Goal: Information Seeking & Learning: Learn about a topic

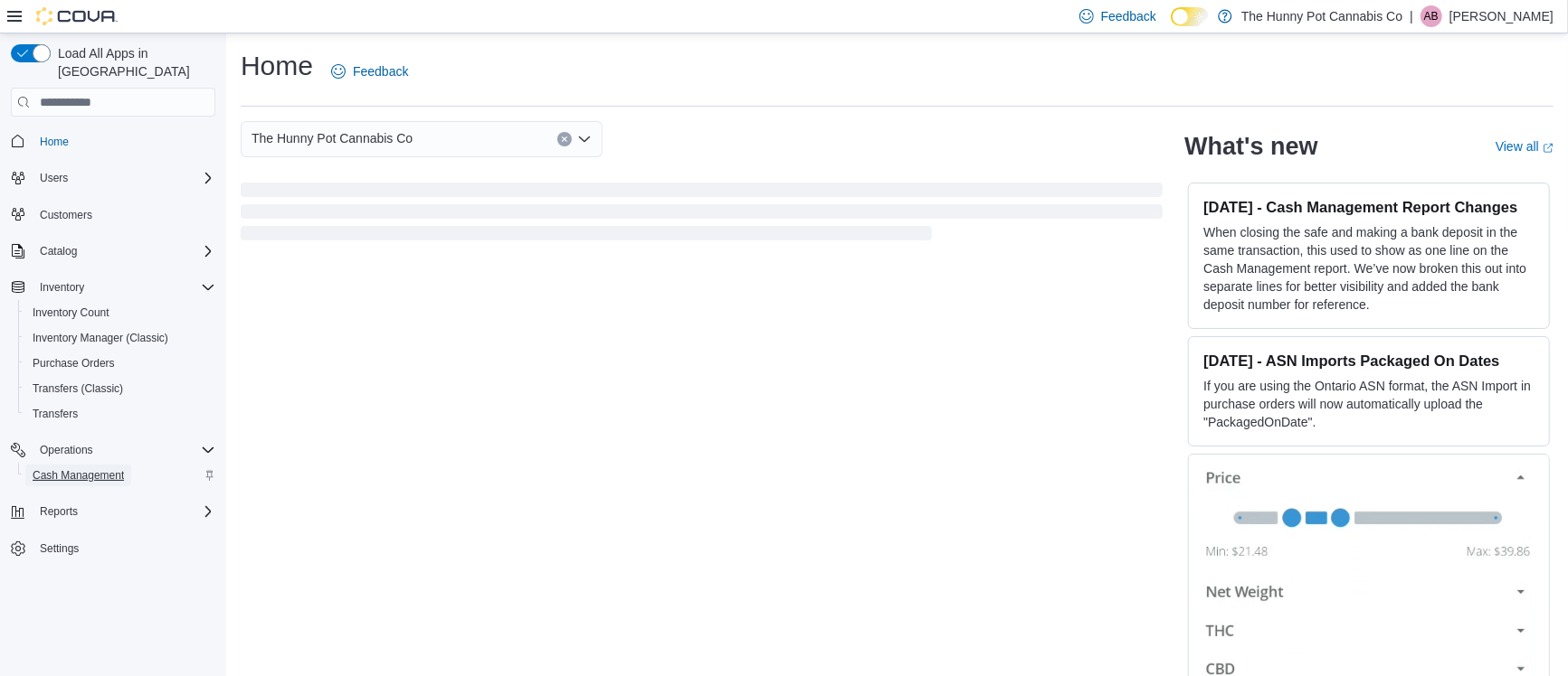
click at [116, 469] on span "Cash Management" at bounding box center [78, 475] width 92 height 15
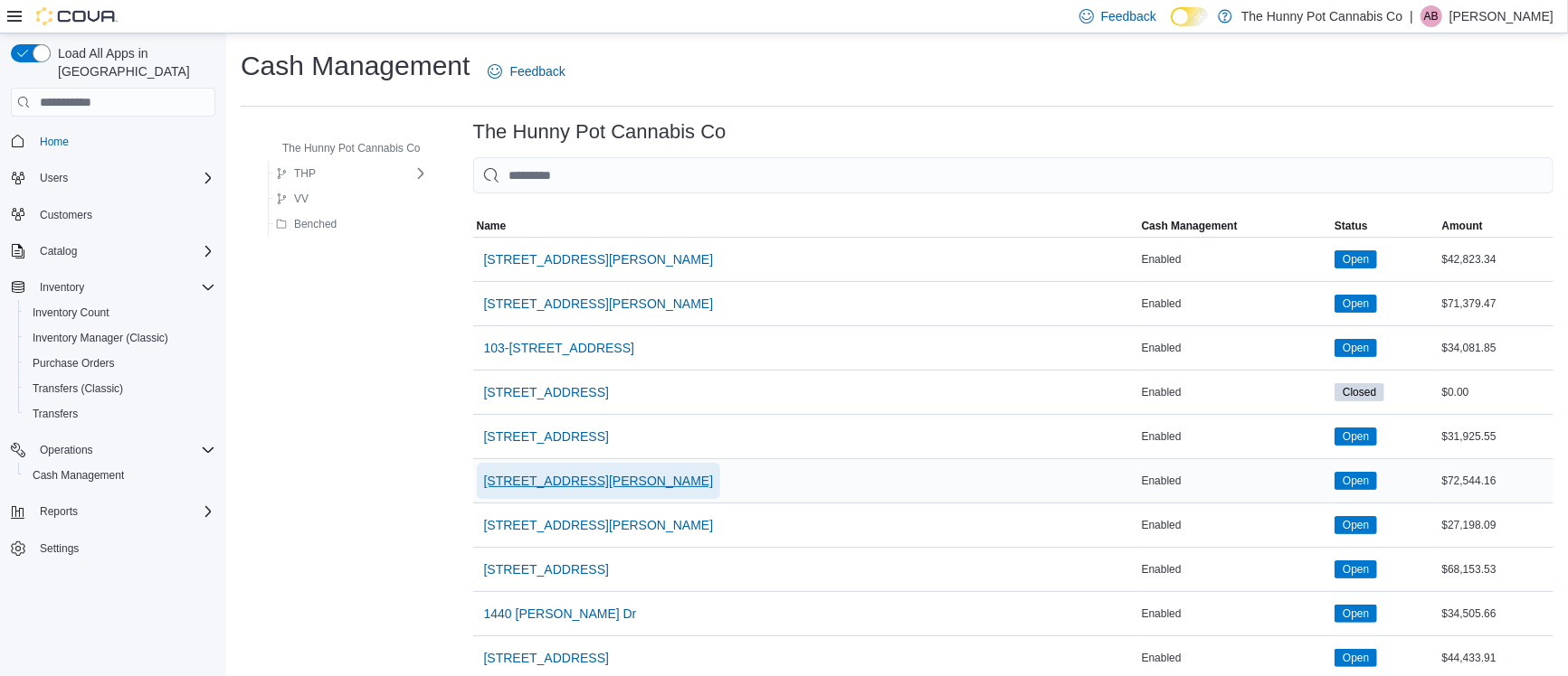
click at [574, 485] on span "[STREET_ADDRESS][PERSON_NAME]" at bounding box center [599, 481] width 230 height 19
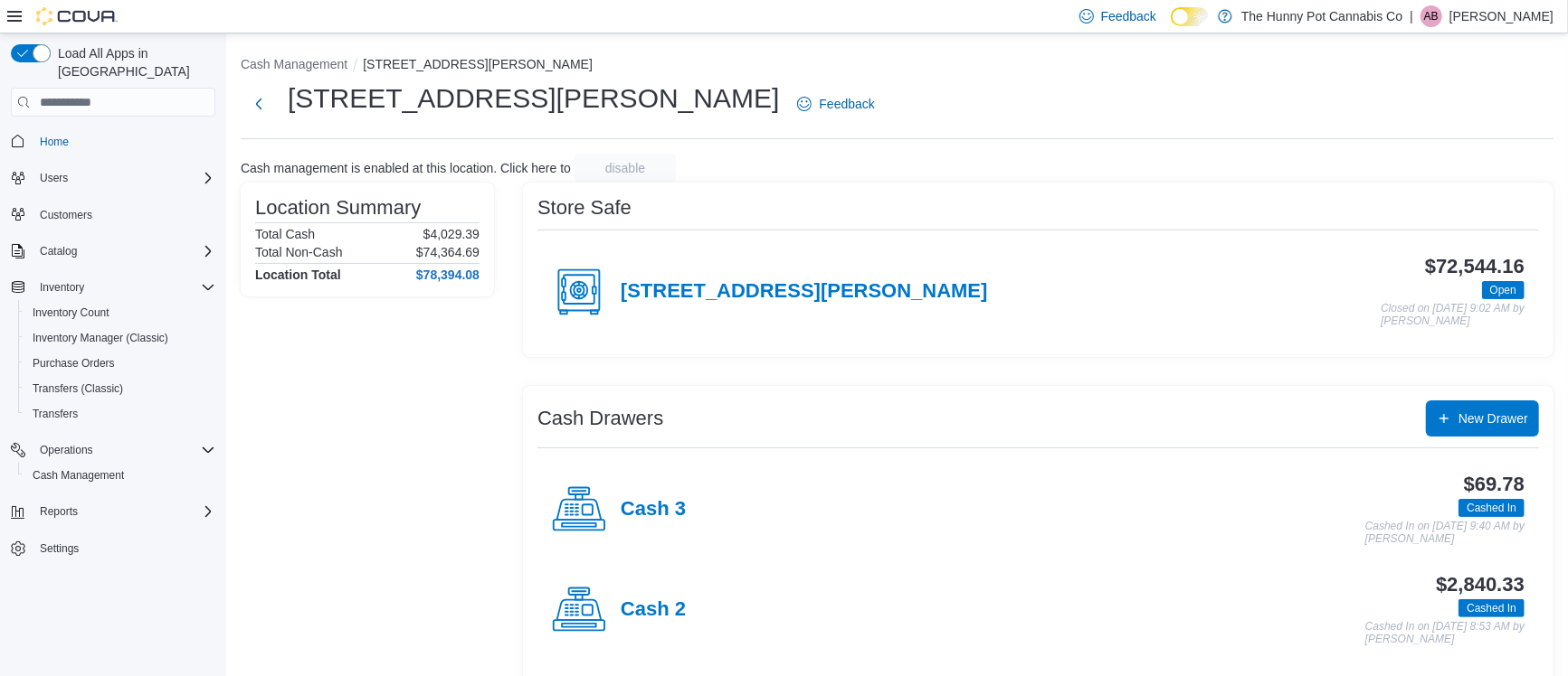
scroll to position [114, 0]
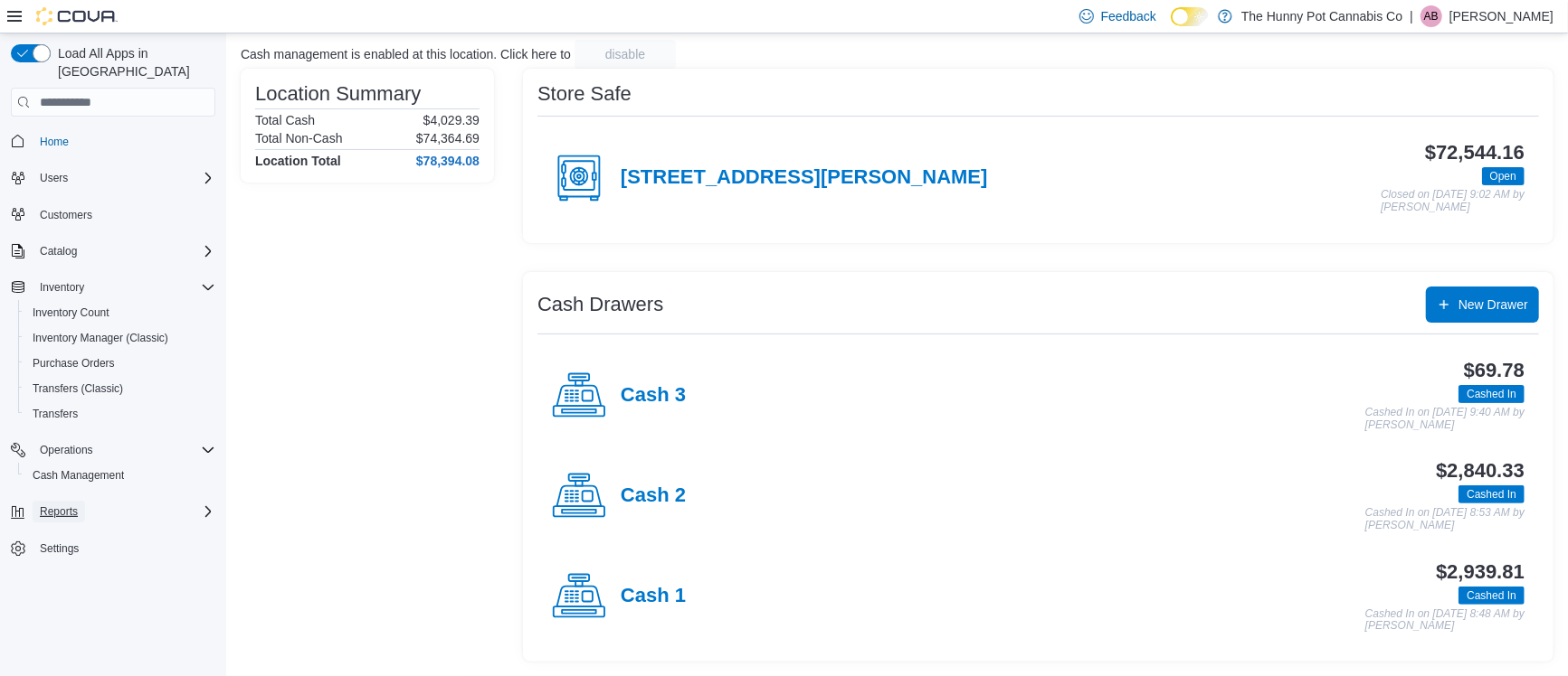
click at [40, 505] on span "Reports" at bounding box center [58, 511] width 38 height 15
click at [60, 551] on span "Reports" at bounding box center [51, 562] width 38 height 21
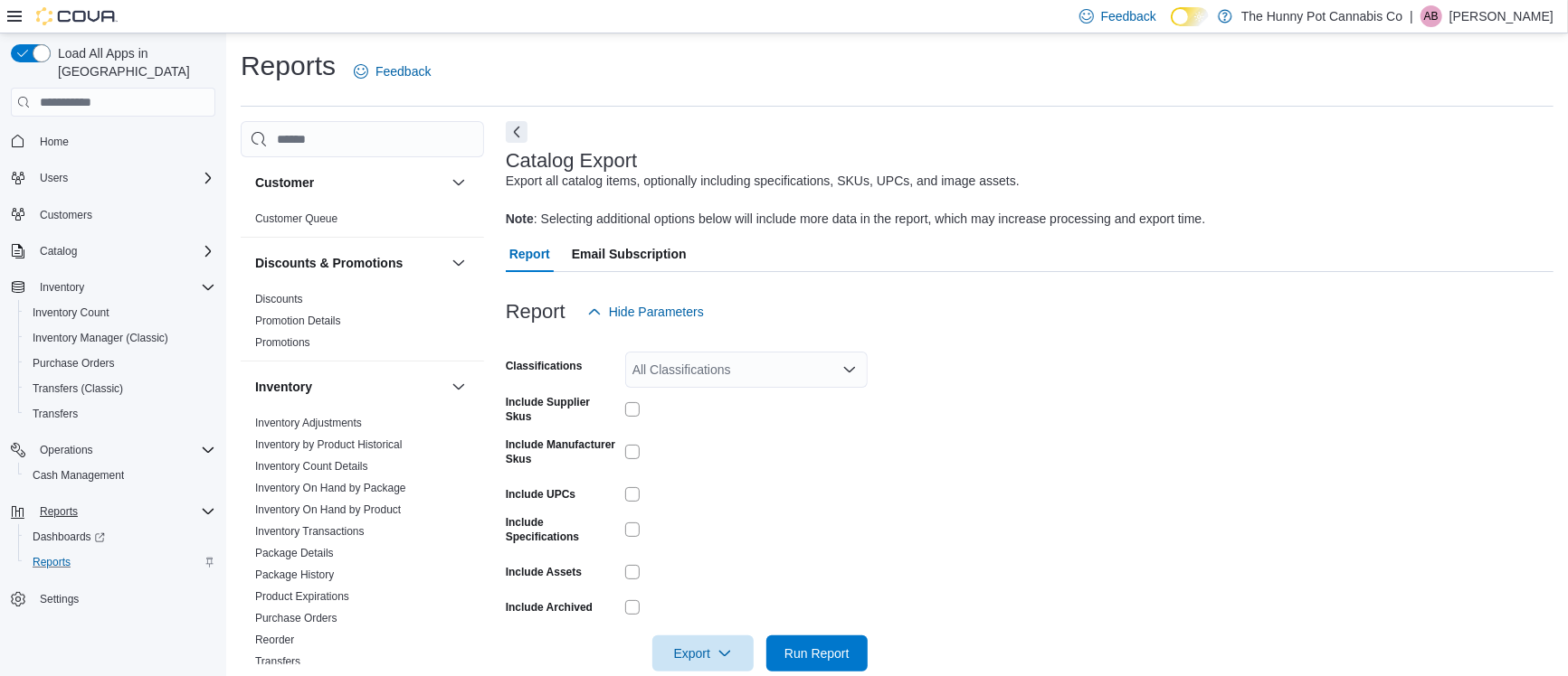
scroll to position [28, 0]
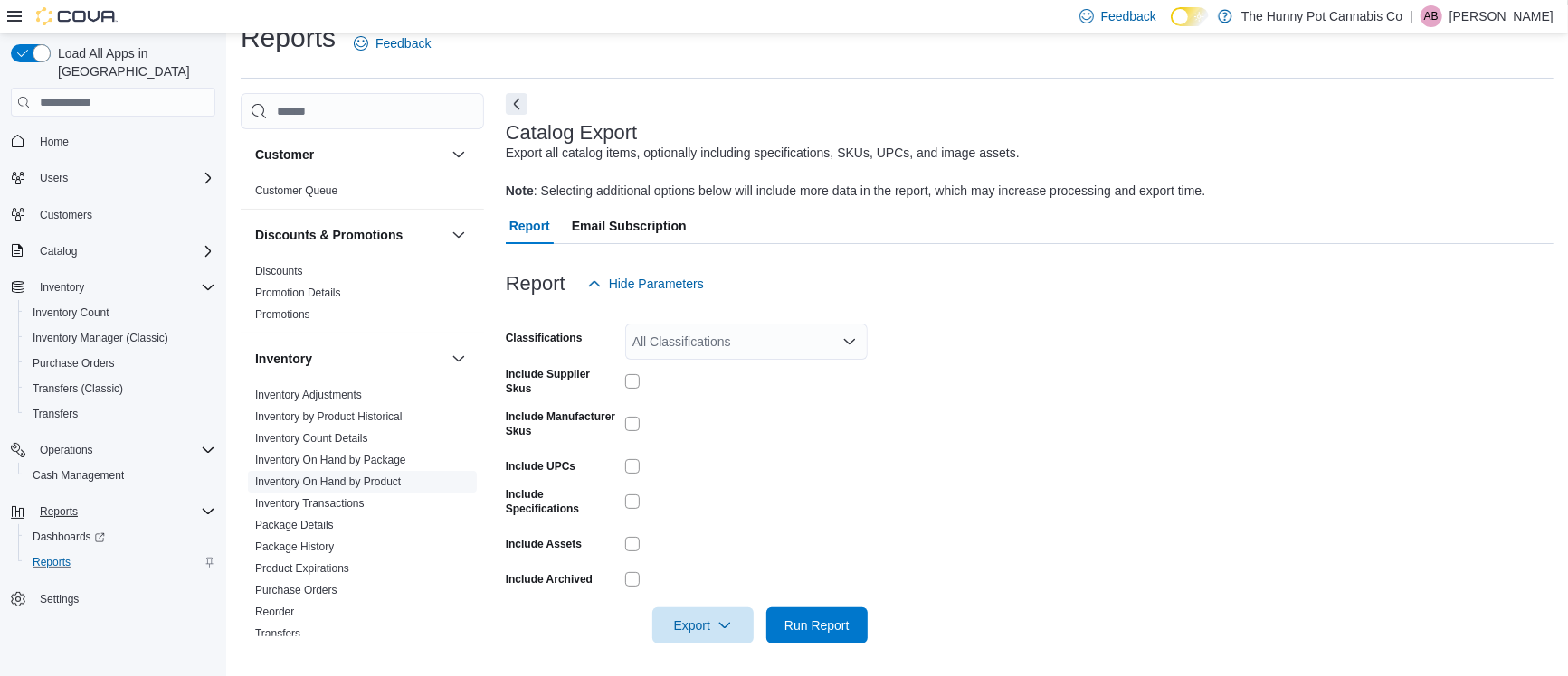
click at [344, 478] on link "Inventory On Hand by Product" at bounding box center [327, 481] width 145 height 13
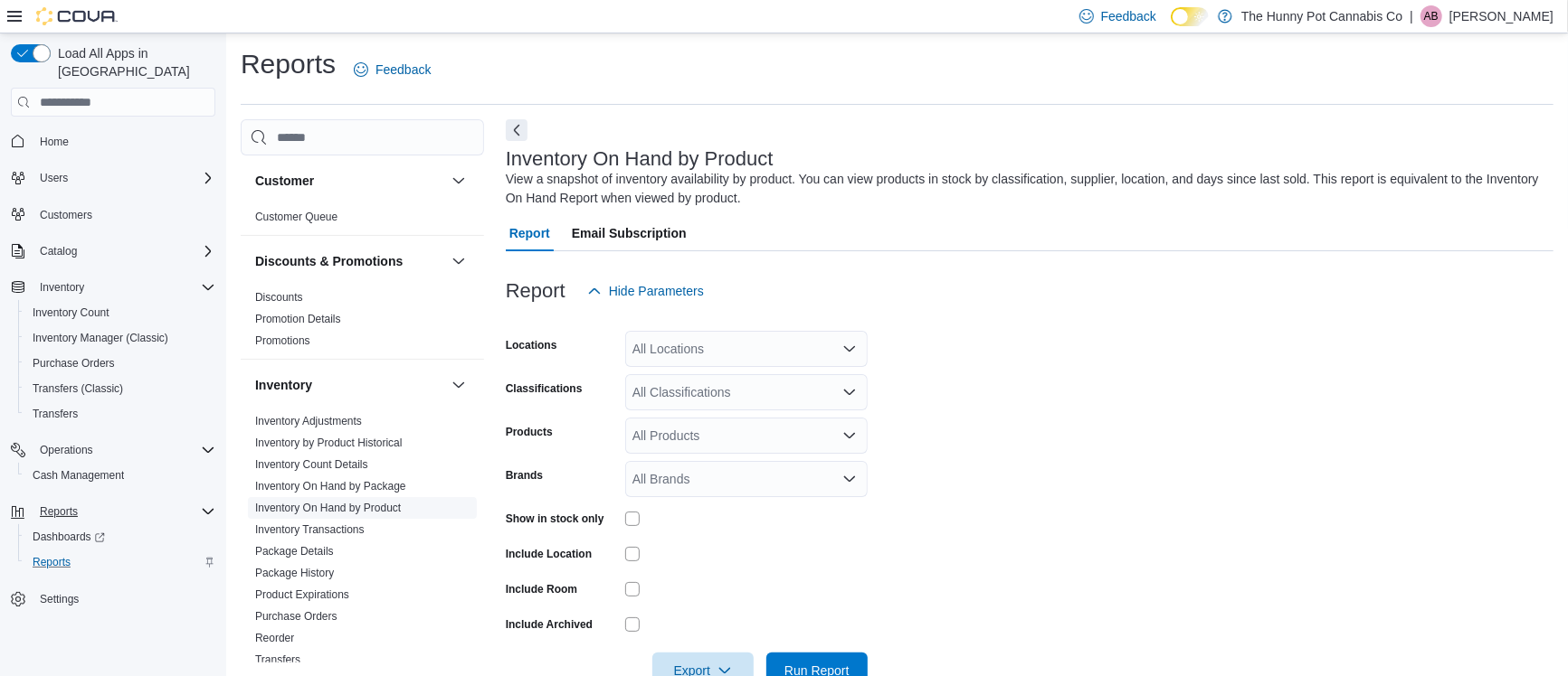
scroll to position [50, 0]
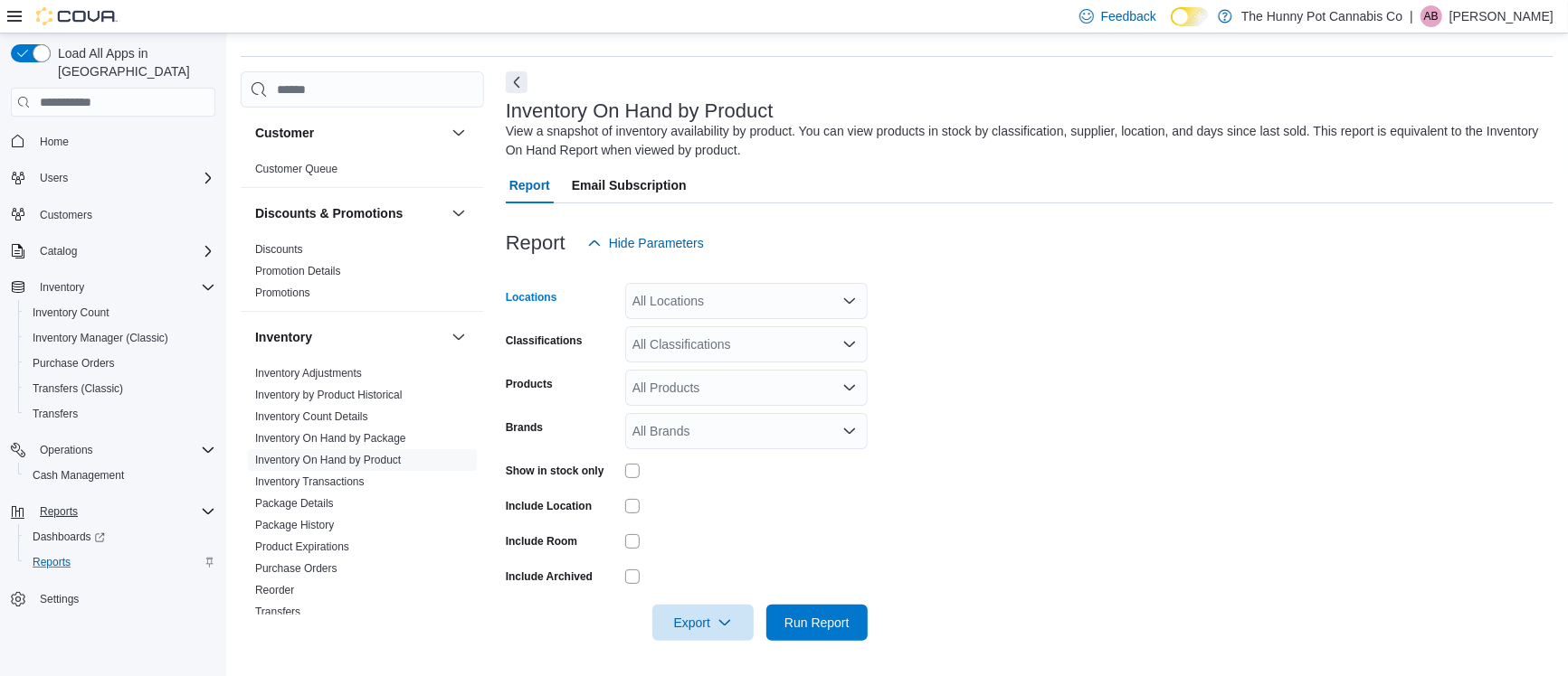
click at [656, 295] on div "All Locations" at bounding box center [746, 301] width 243 height 36
type input "***"
click at [715, 330] on span "[STREET_ADDRESS][PERSON_NAME]" at bounding box center [797, 331] width 230 height 19
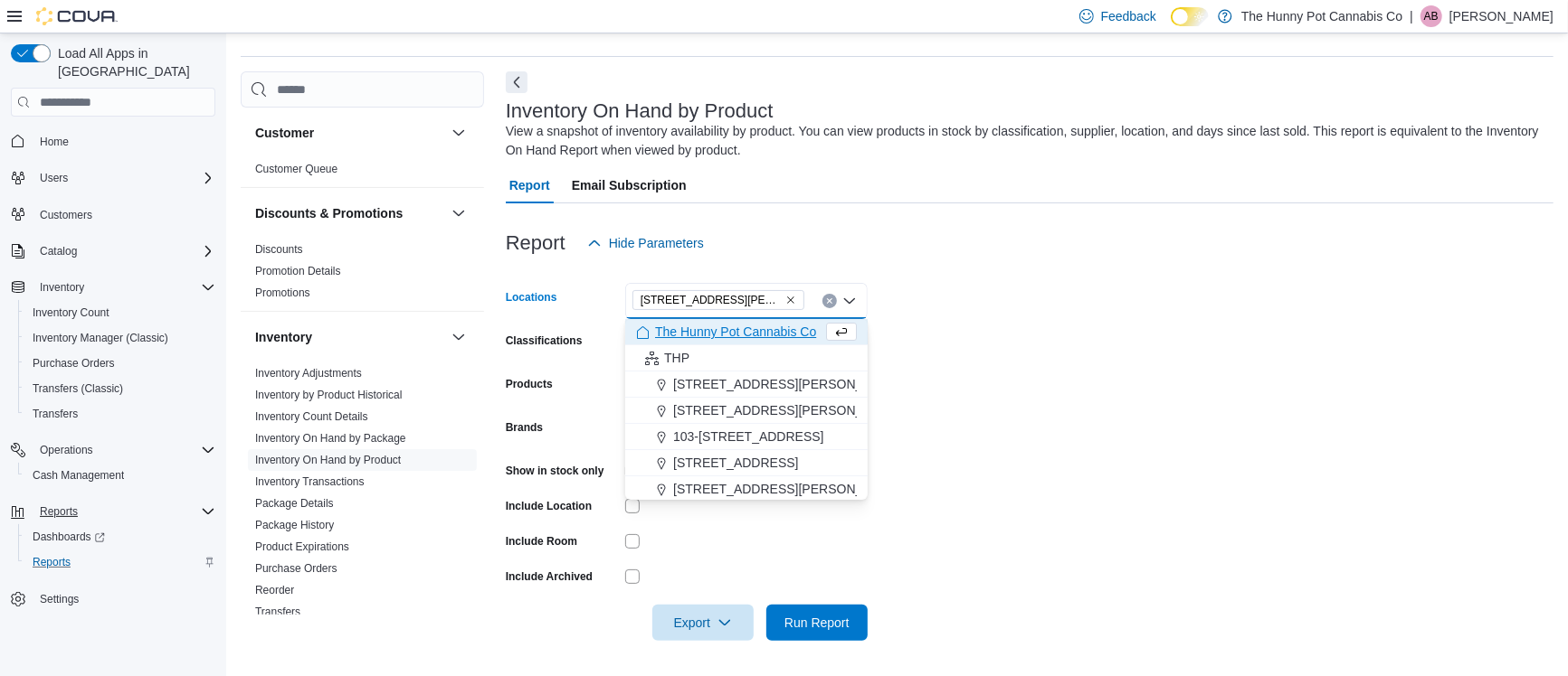
click at [762, 309] on div "[STREET_ADDRESS][PERSON_NAME]" at bounding box center [746, 301] width 243 height 36
click at [945, 259] on div "Report Hide Parameters" at bounding box center [1029, 243] width 1048 height 36
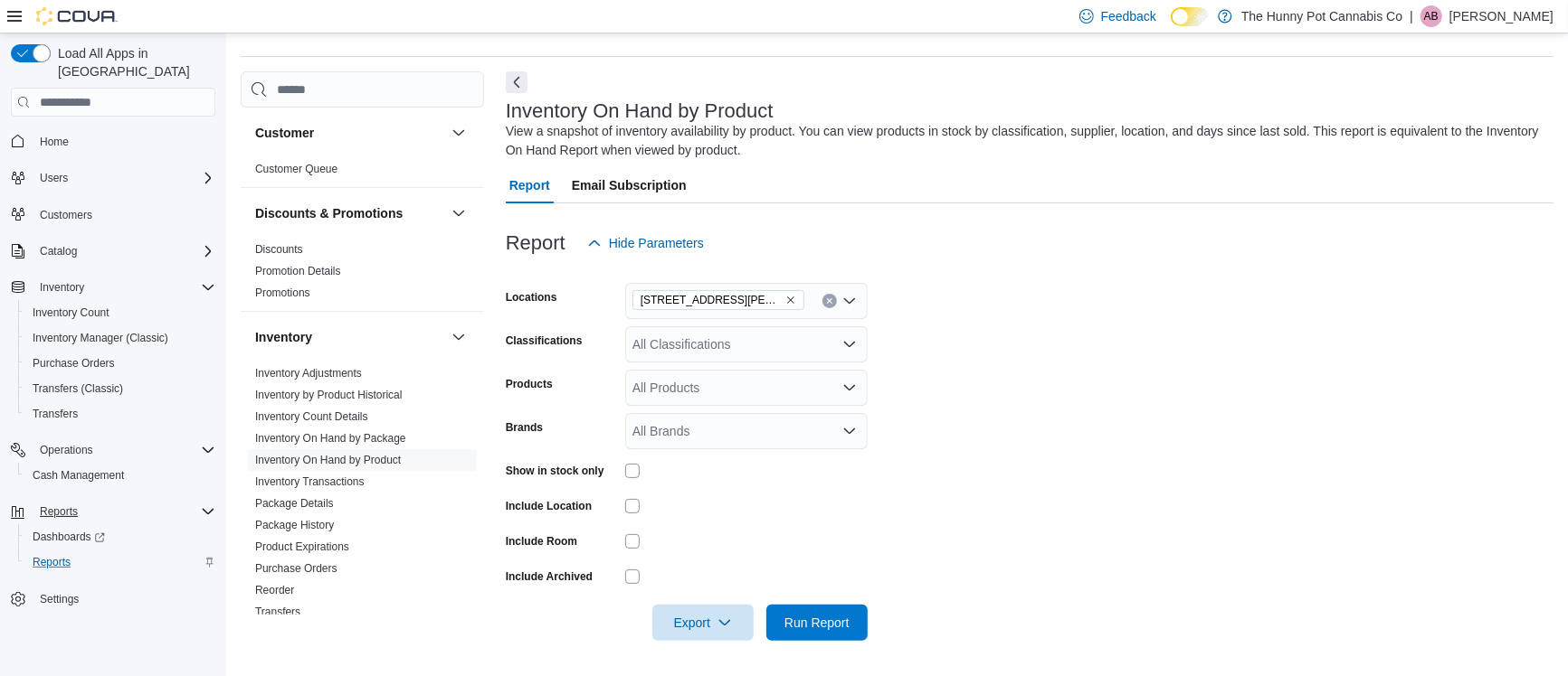
click at [659, 347] on div "All Classifications" at bounding box center [746, 344] width 243 height 36
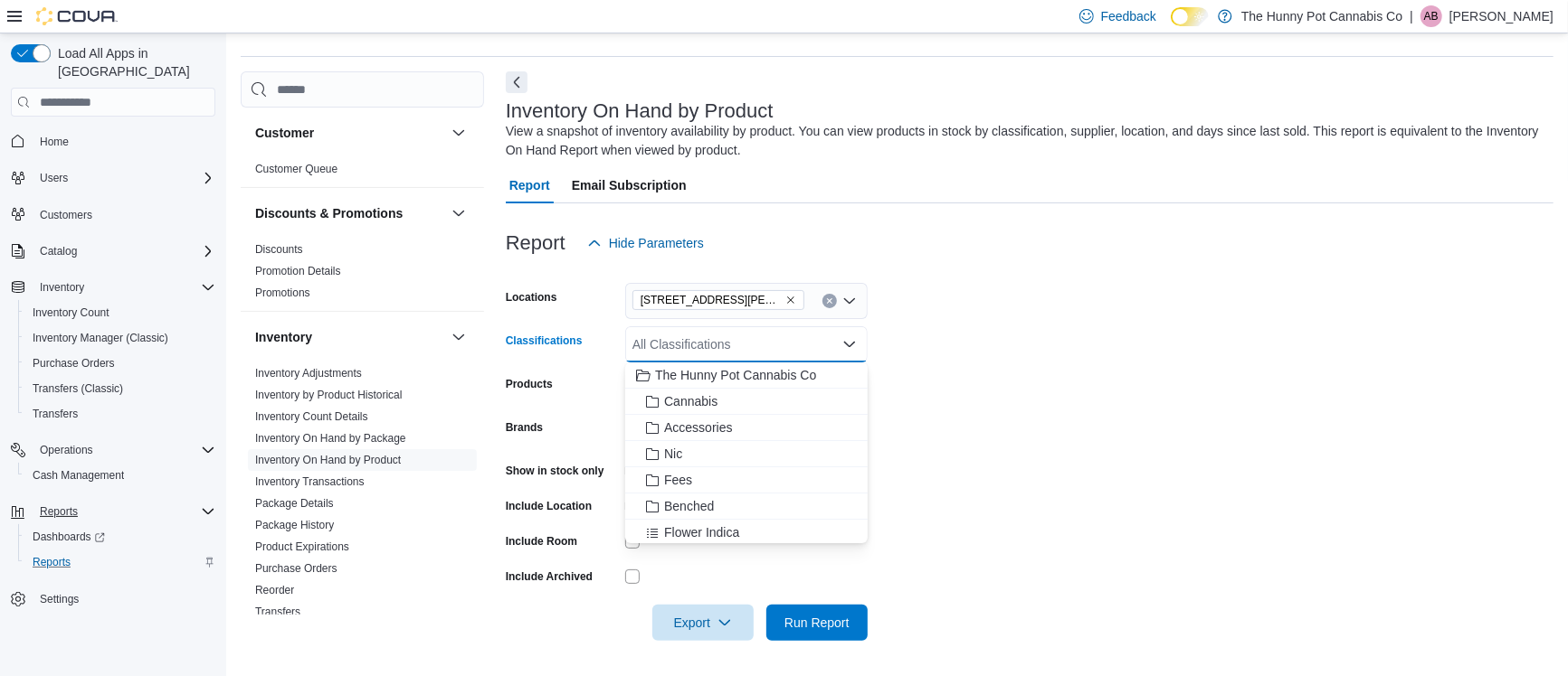
click at [978, 379] on form "Locations [STREET_ADDRESS][PERSON_NAME] Classifications All Classifications Com…" at bounding box center [1029, 451] width 1048 height 380
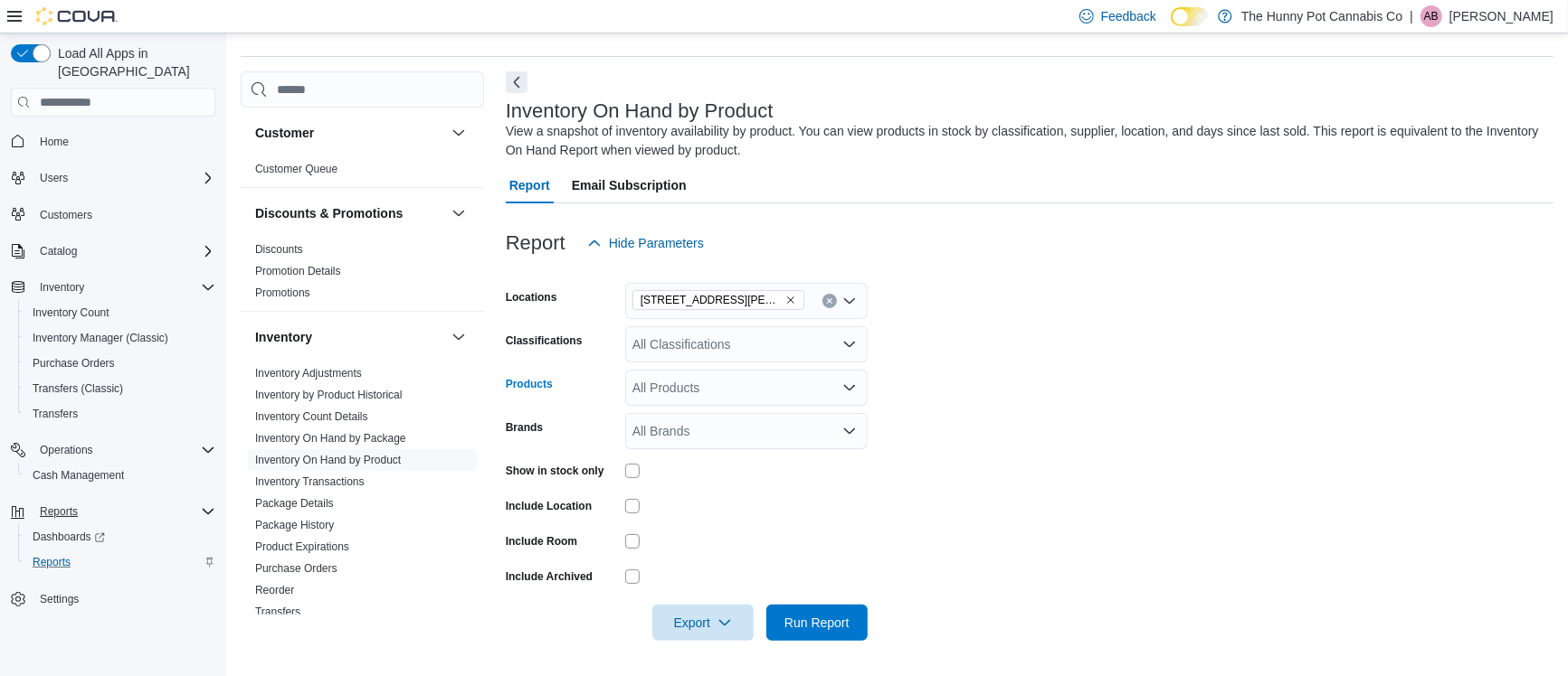
click at [703, 400] on div "All Products" at bounding box center [746, 388] width 243 height 36
type input "*"
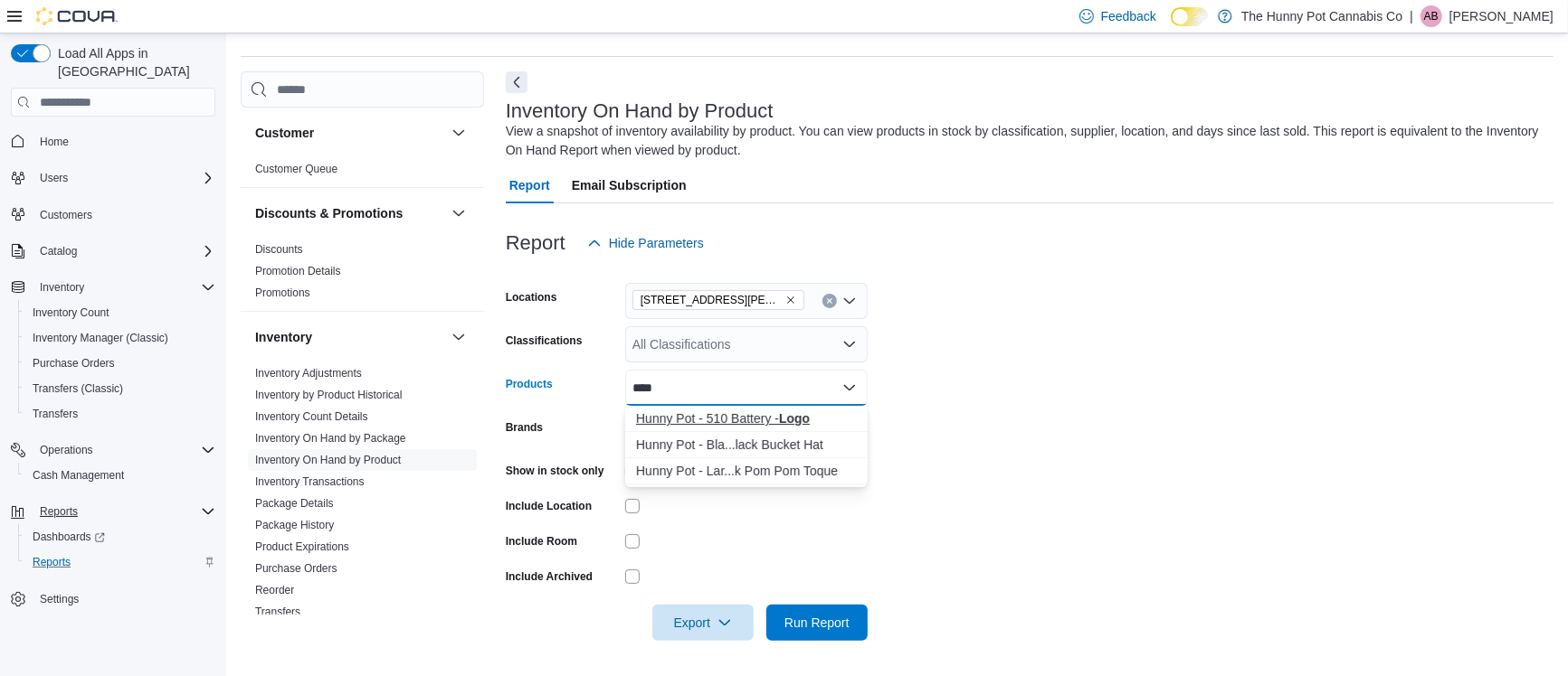
type input "****"
click at [745, 419] on div "Hunny Pot - 510 Battery - Logo" at bounding box center [746, 419] width 221 height 19
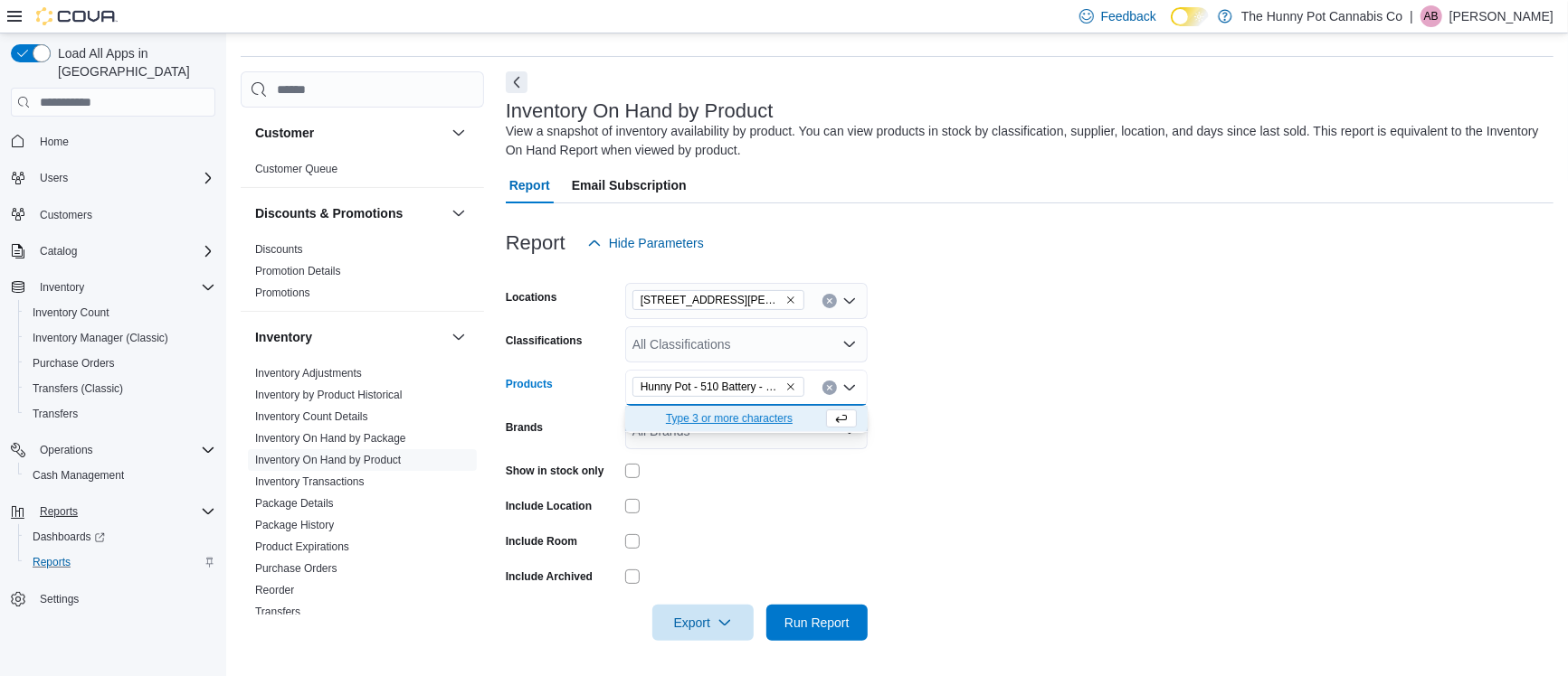
click at [933, 448] on form "Locations [STREET_ADDRESS][PERSON_NAME] Classifications All Classifications Pro…" at bounding box center [1029, 451] width 1048 height 380
click at [354, 478] on link "Inventory Transactions" at bounding box center [310, 481] width 109 height 13
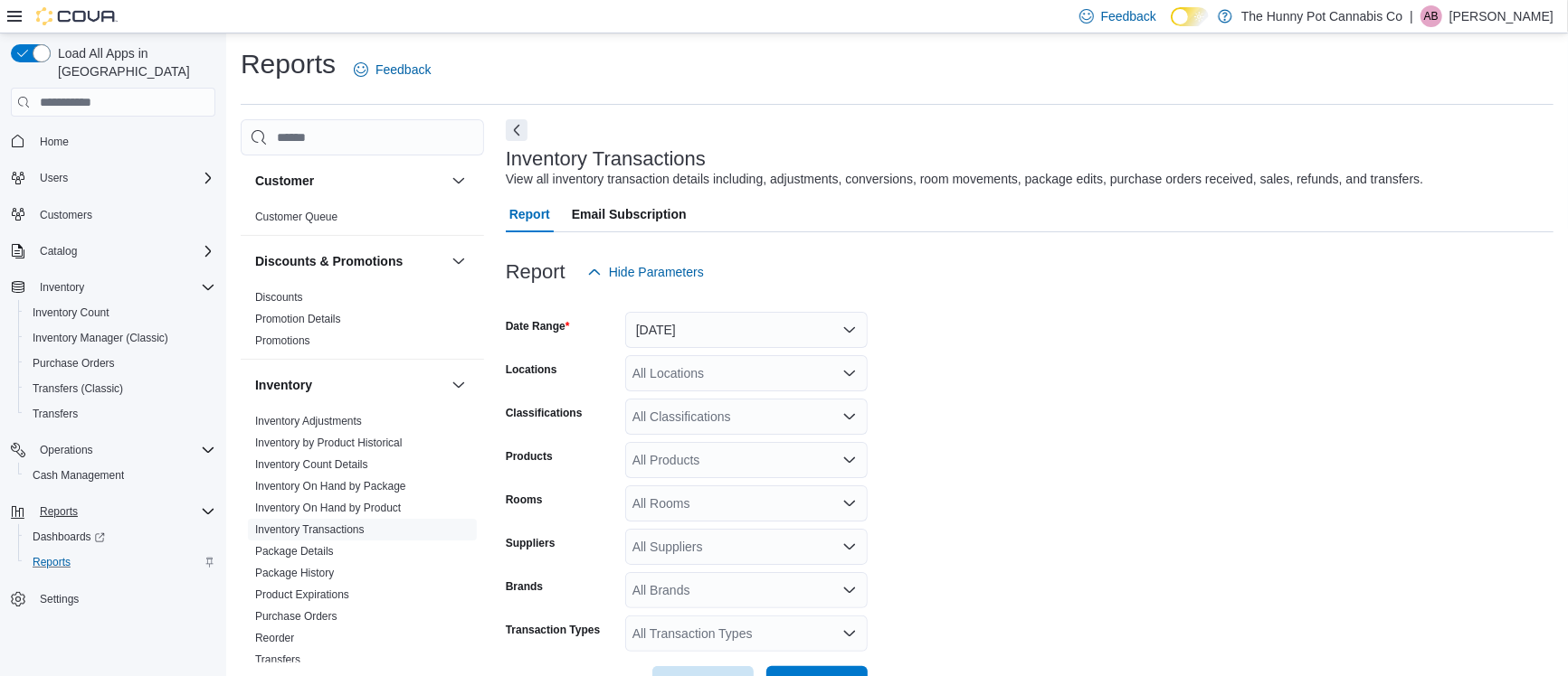
scroll to position [41, 0]
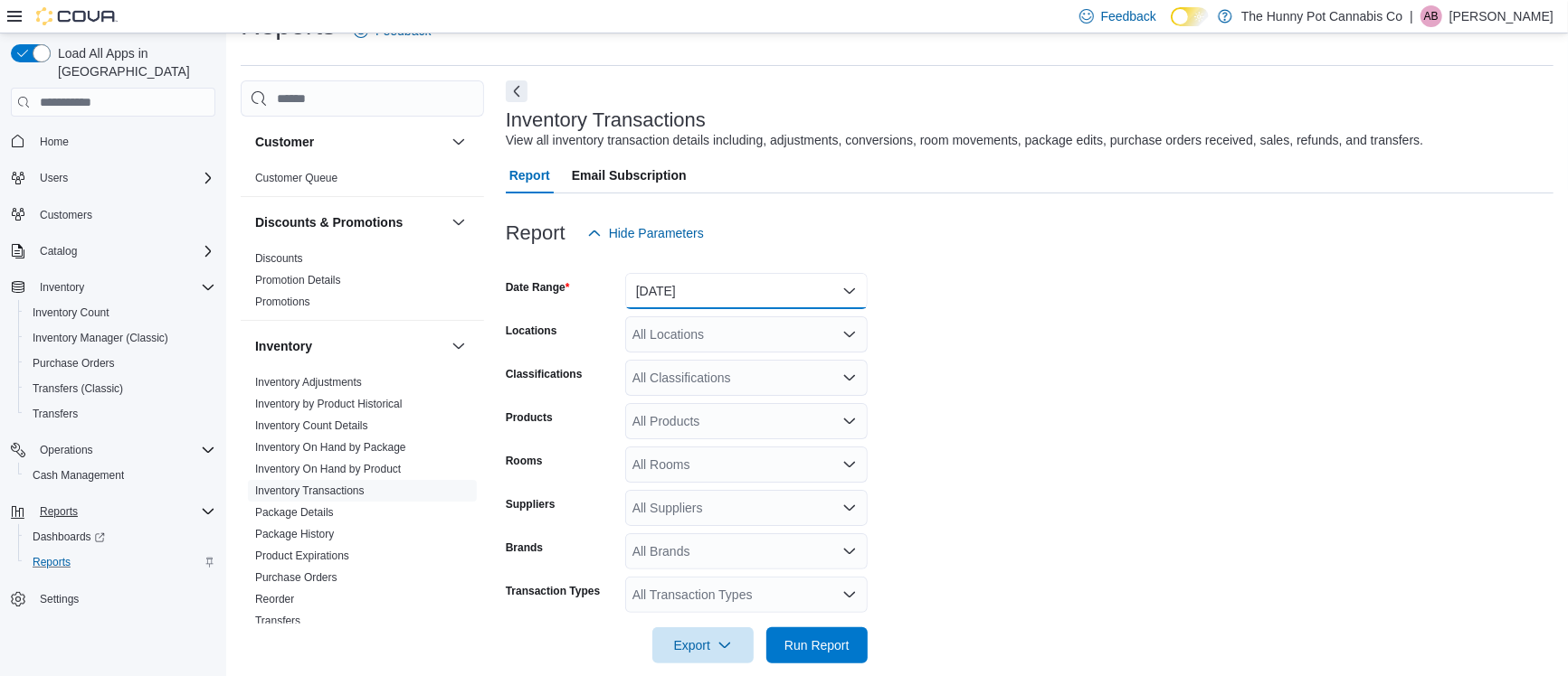
click at [668, 290] on button "[DATE]" at bounding box center [746, 290] width 243 height 36
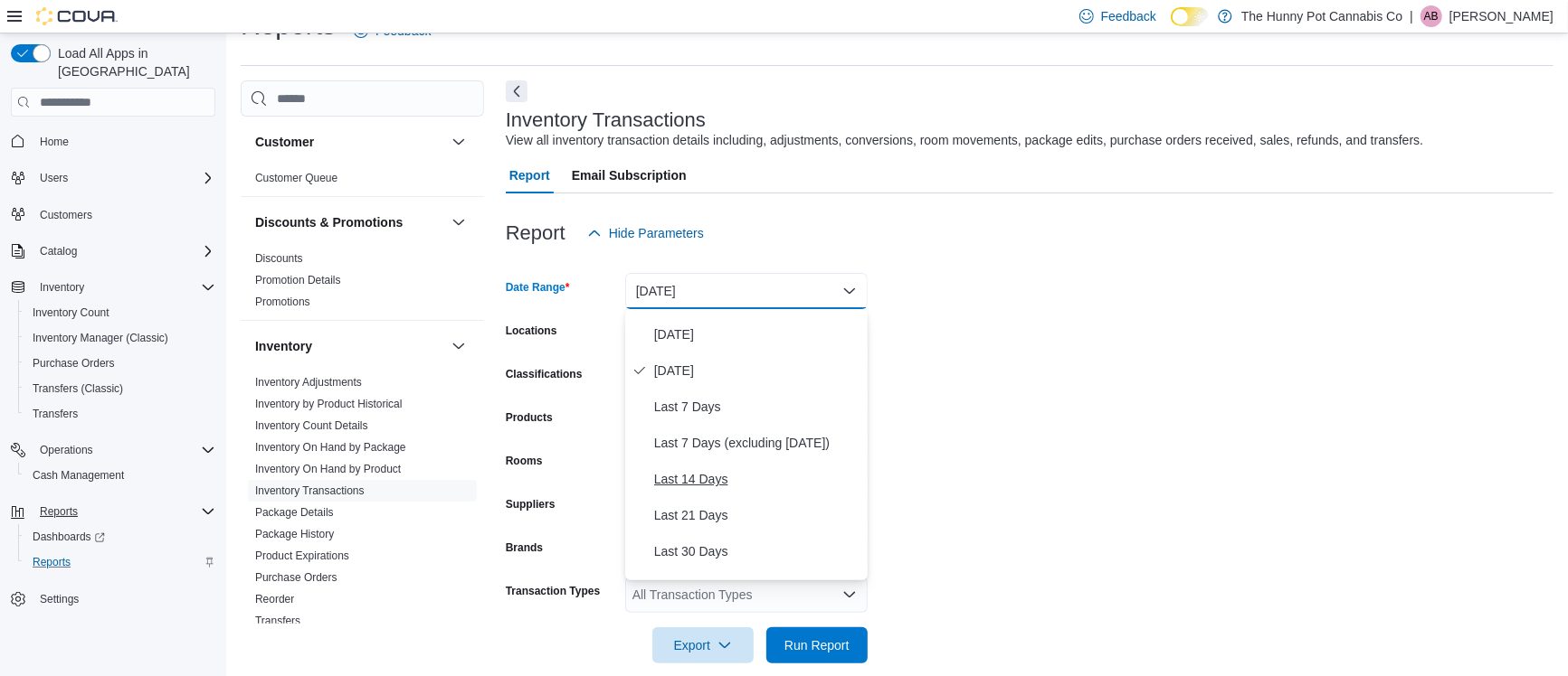
scroll to position [32, 0]
click at [707, 537] on span "Last 30 Days" at bounding box center [757, 547] width 207 height 21
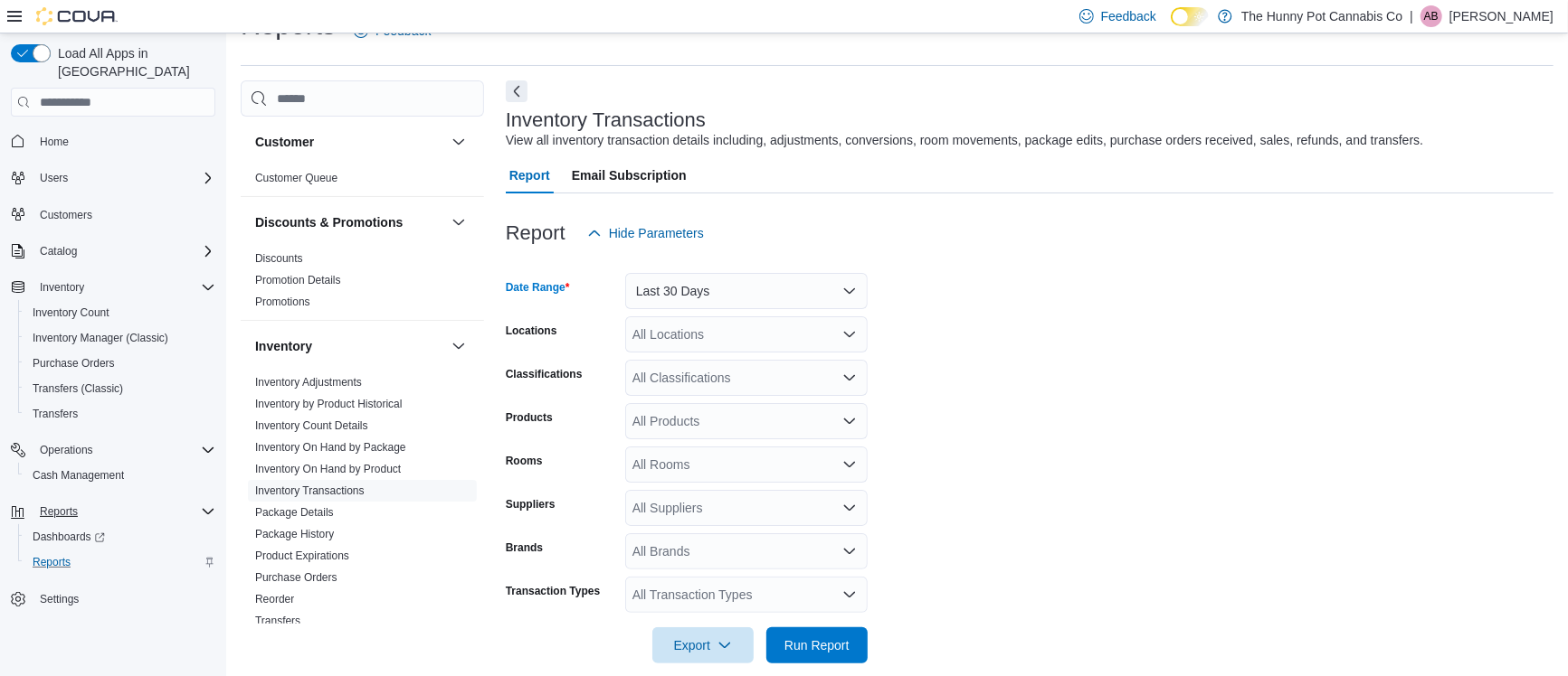
click at [661, 336] on div "All Locations" at bounding box center [746, 334] width 243 height 36
type input "***"
click at [682, 362] on span "[STREET_ADDRESS][PERSON_NAME]" at bounding box center [797, 365] width 230 height 19
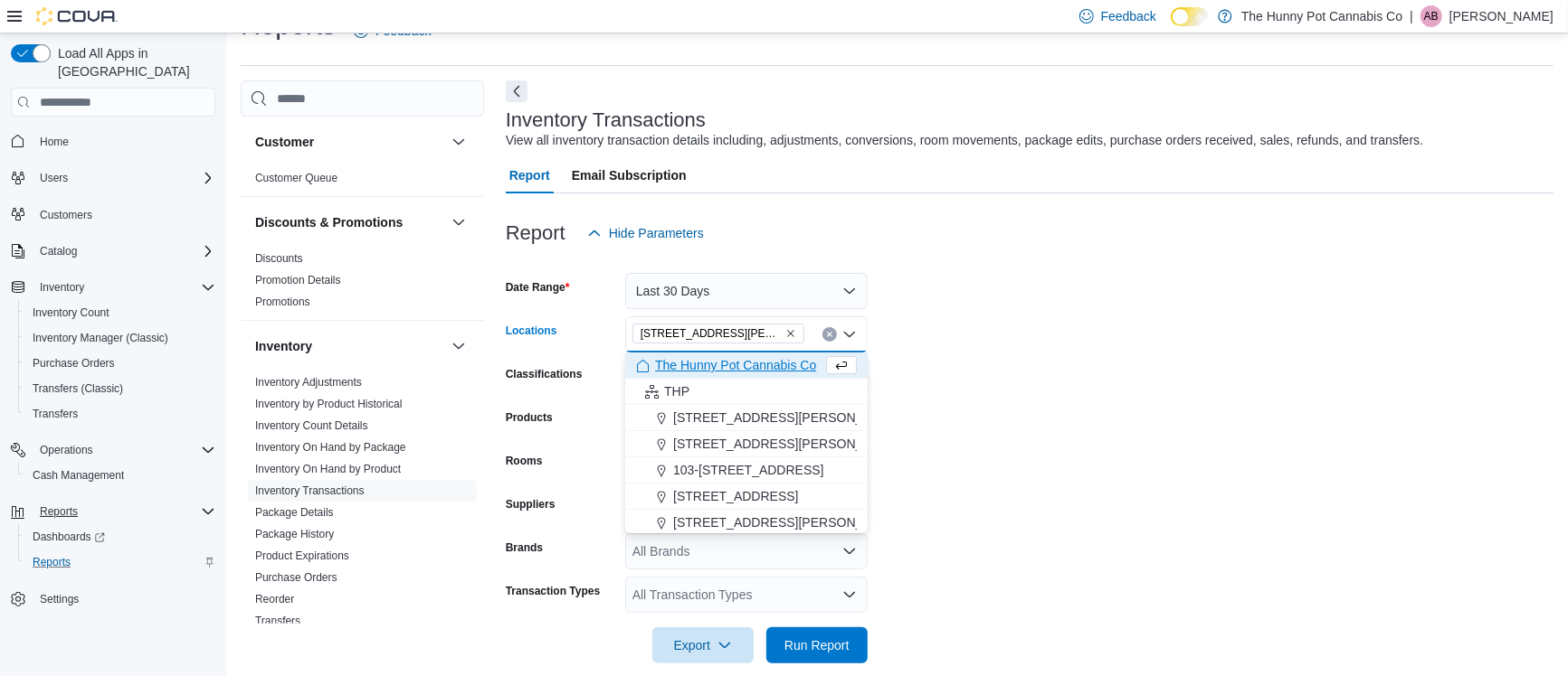
click at [1055, 397] on form "Date Range Last 30 Days Locations [STREET_ADDRESS][PERSON_NAME] Combo box. Sele…" at bounding box center [1029, 457] width 1048 height 412
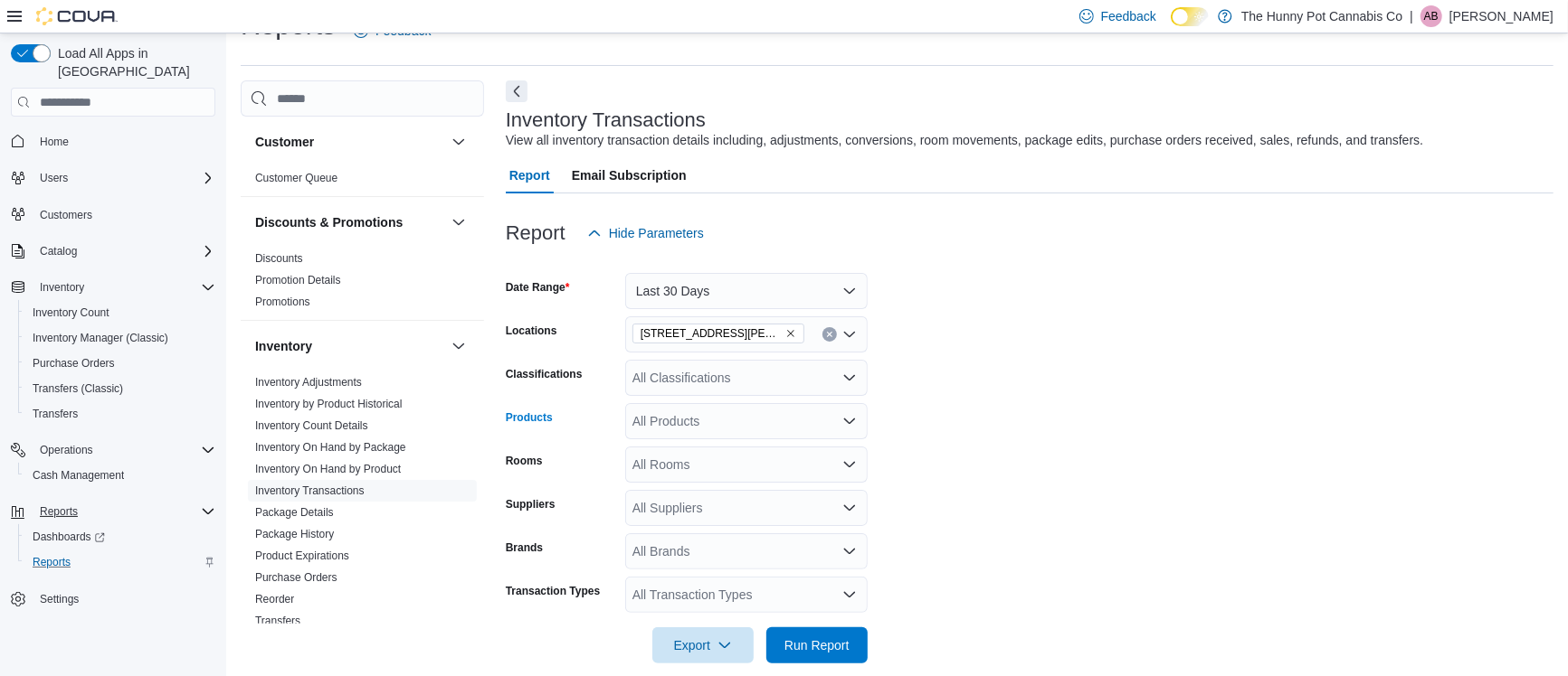
click at [700, 413] on div "All Products" at bounding box center [746, 421] width 243 height 36
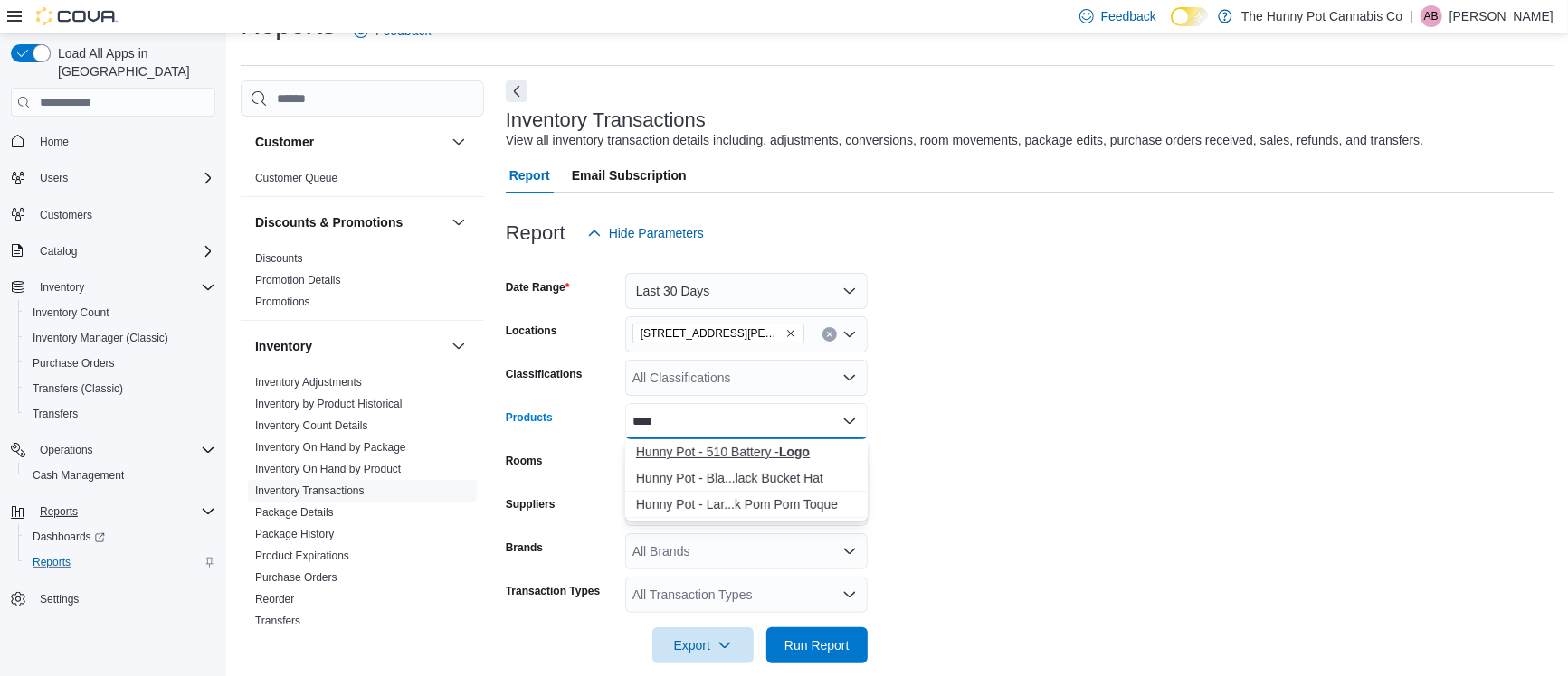
type input "****"
click at [733, 449] on div "Hunny Pot - 510 Battery - Logo" at bounding box center [746, 452] width 221 height 19
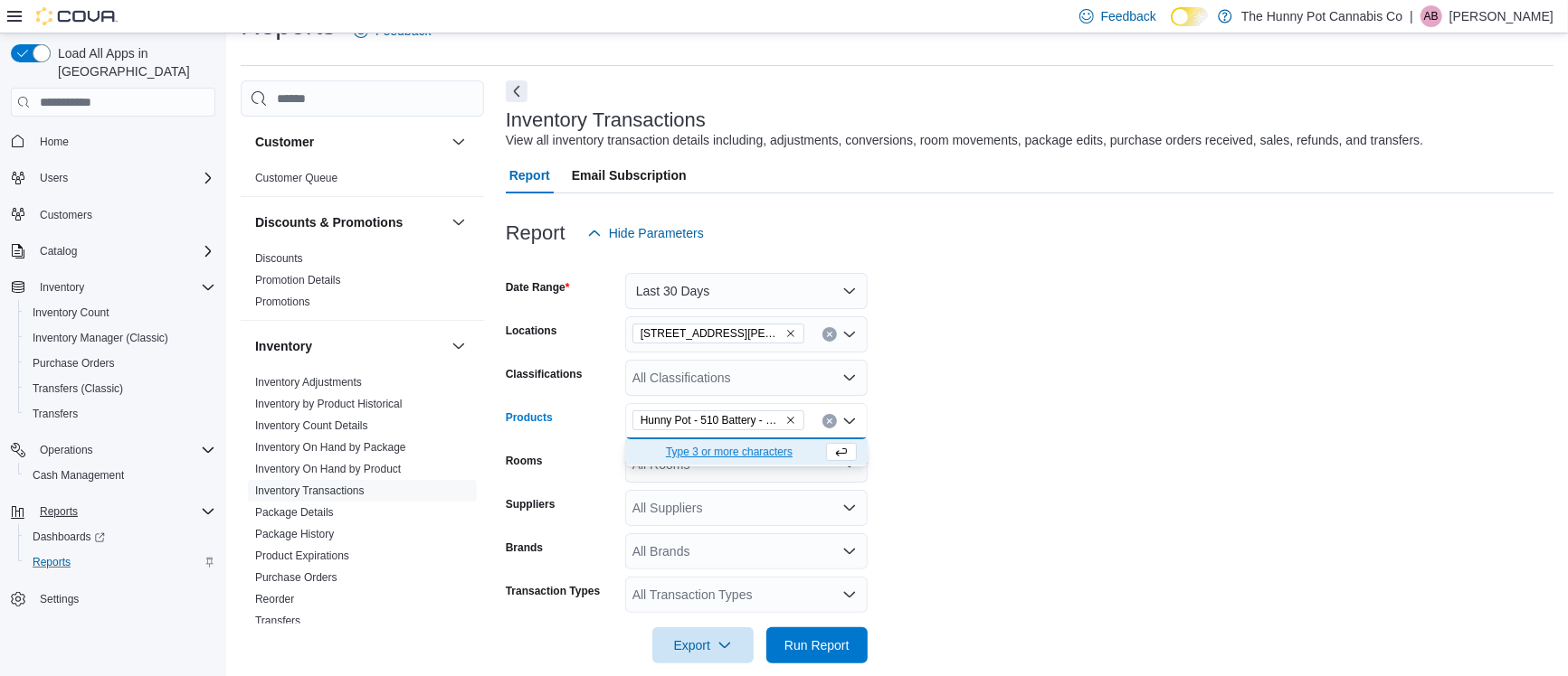
click at [1026, 385] on form "Date Range Last 30 Days Locations [STREET_ADDRESS][PERSON_NAME] Classifications…" at bounding box center [1029, 457] width 1048 height 412
click at [801, 650] on span "Run Report" at bounding box center [817, 645] width 65 height 19
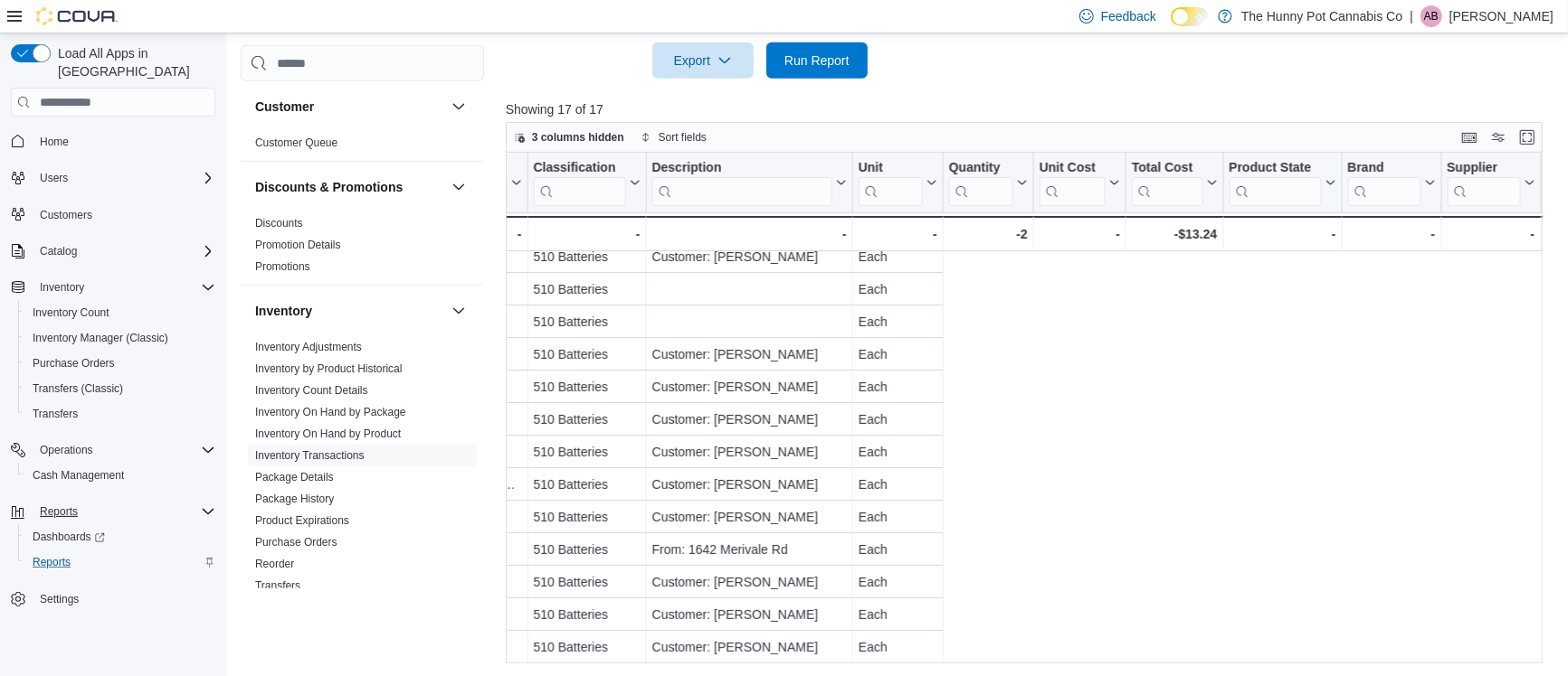
scroll to position [141, 0]
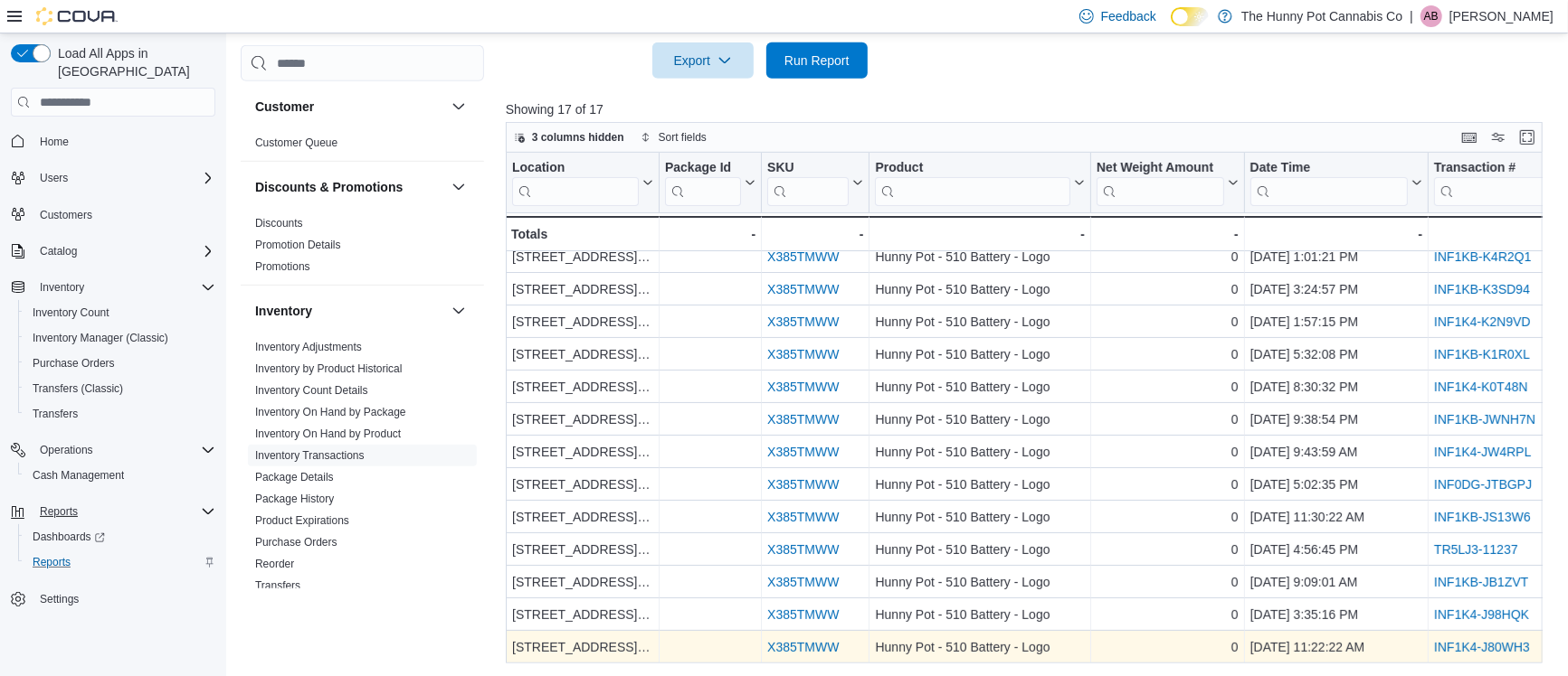
click at [794, 645] on link "X385TMWW" at bounding box center [802, 648] width 71 height 15
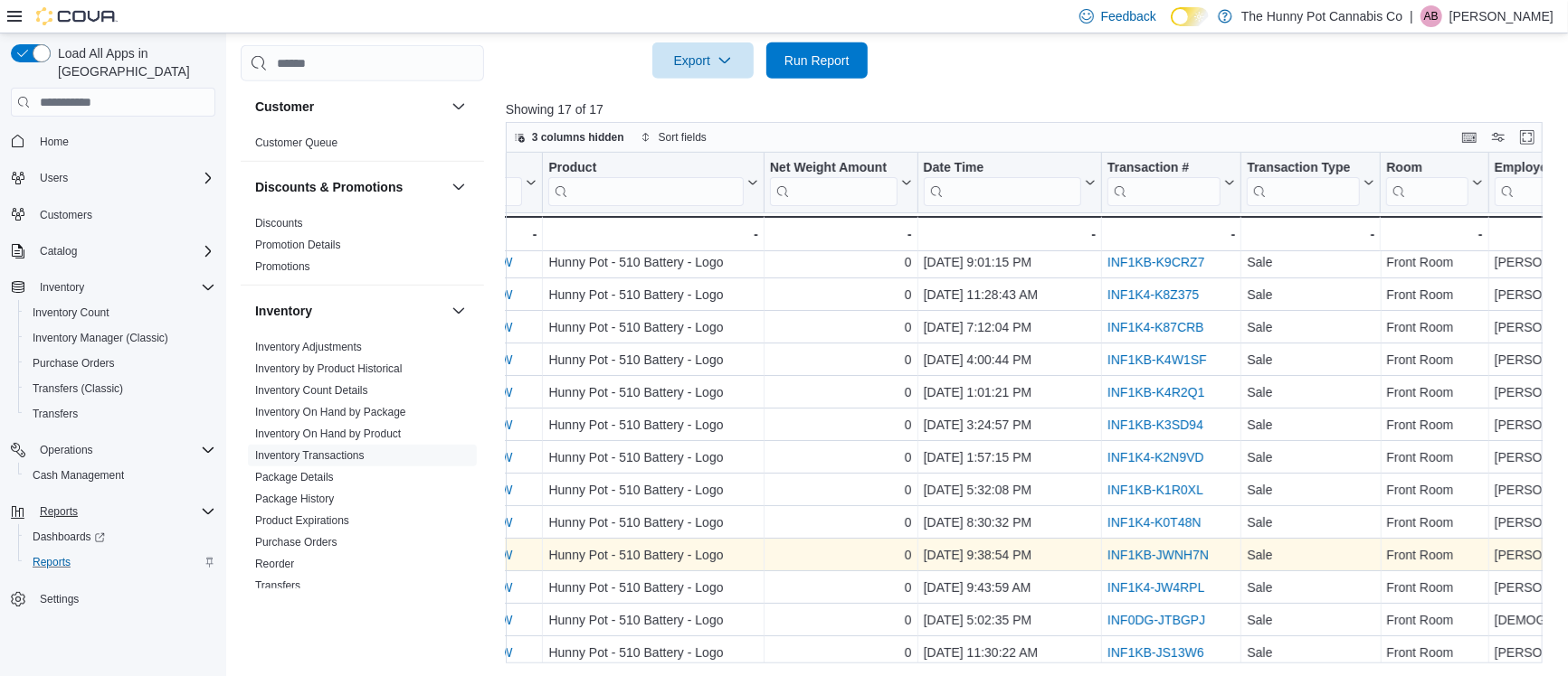
scroll to position [0, 326]
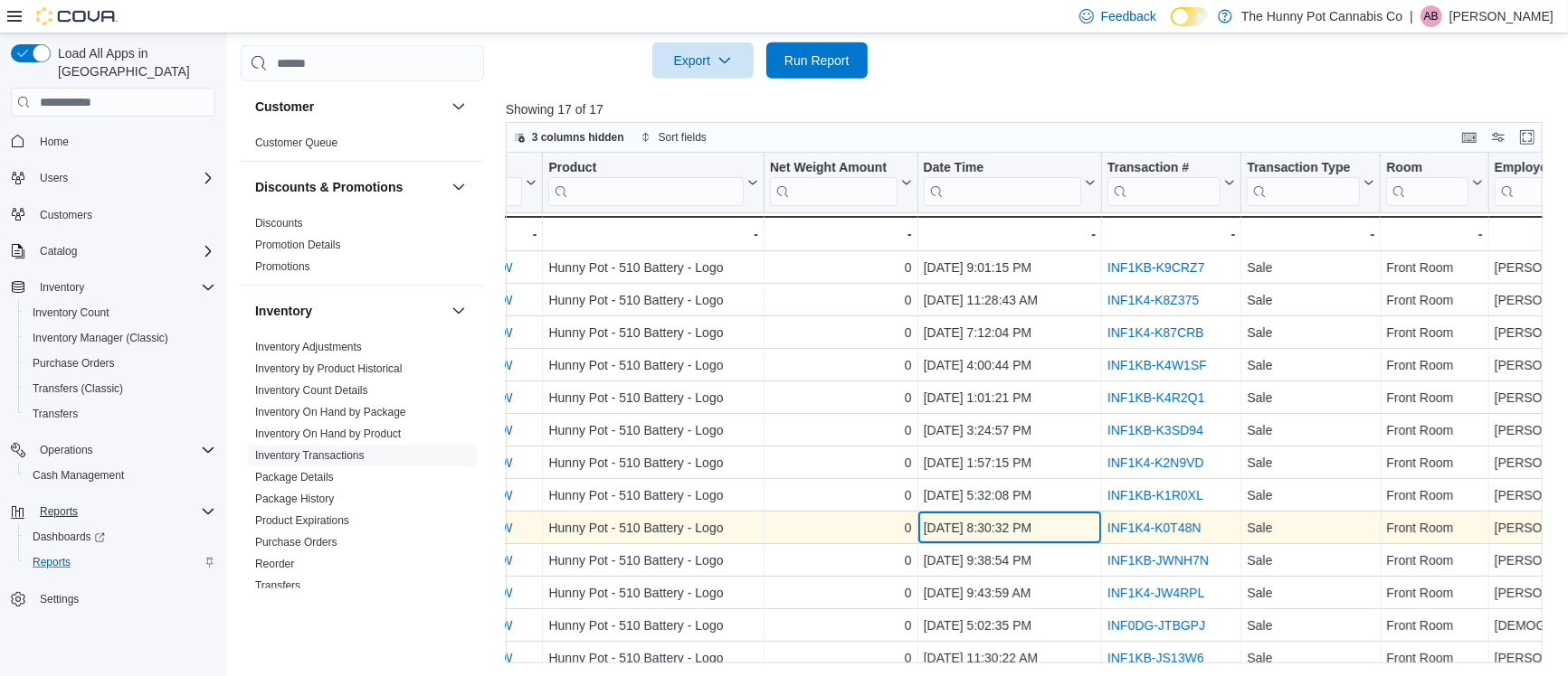
drag, startPoint x: 1029, startPoint y: 528, endPoint x: 1058, endPoint y: 531, distance: 29.2
click at [1058, 531] on div "[DATE] 8:30:32 PM" at bounding box center [1009, 529] width 172 height 21
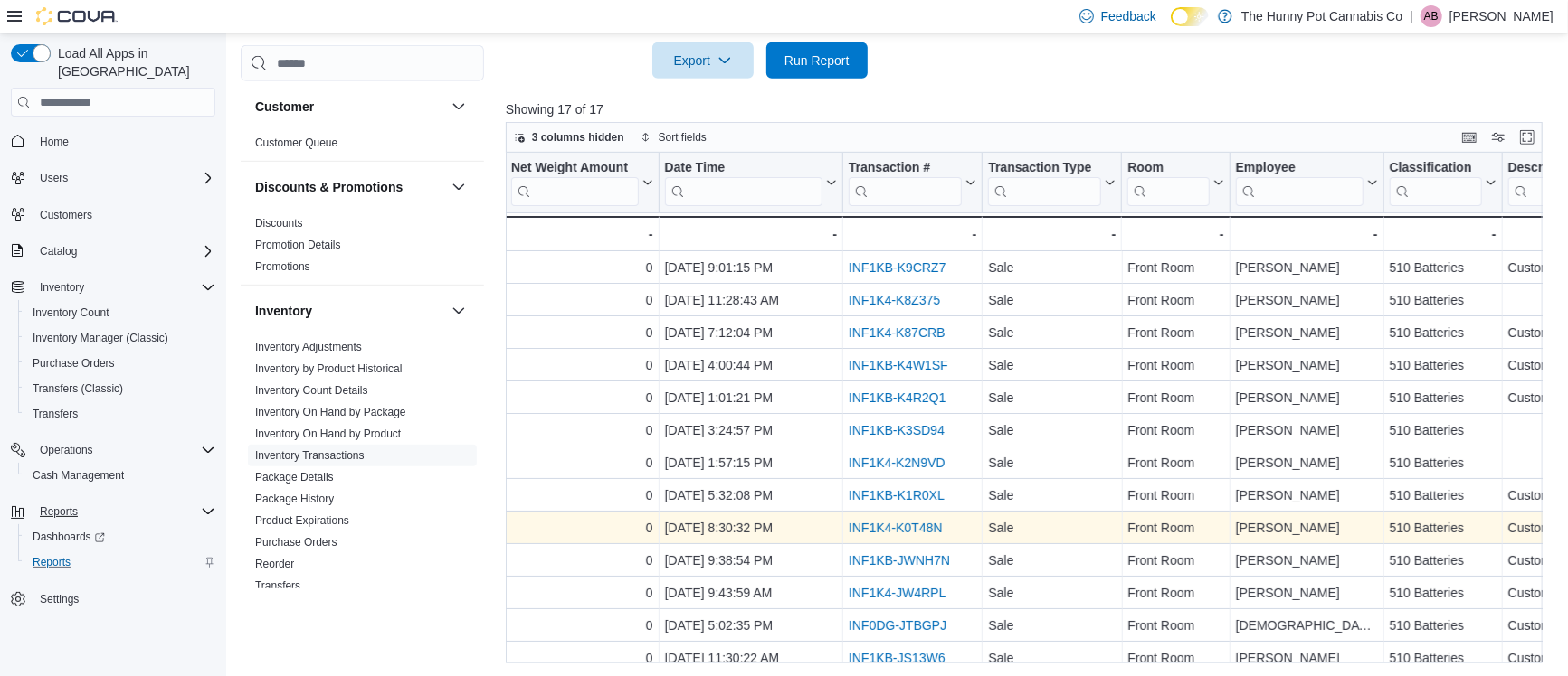
scroll to position [0, 583]
